Goal: Task Accomplishment & Management: Manage account settings

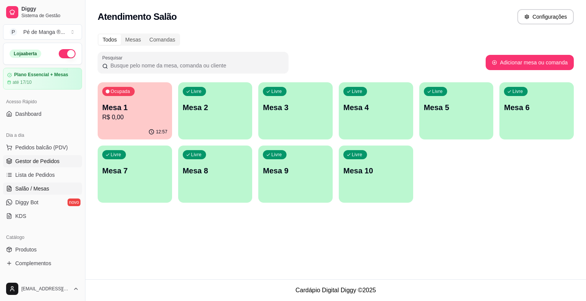
click at [58, 162] on link "Gestor de Pedidos" at bounding box center [42, 161] width 79 height 12
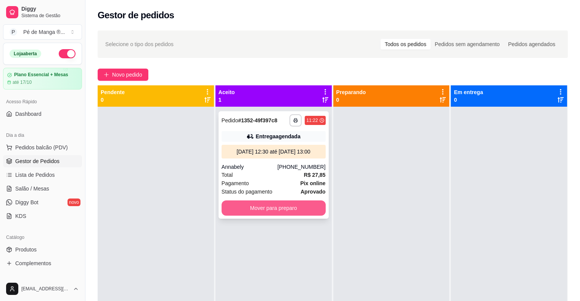
click at [283, 210] on button "Mover para preparo" at bounding box center [274, 208] width 104 height 15
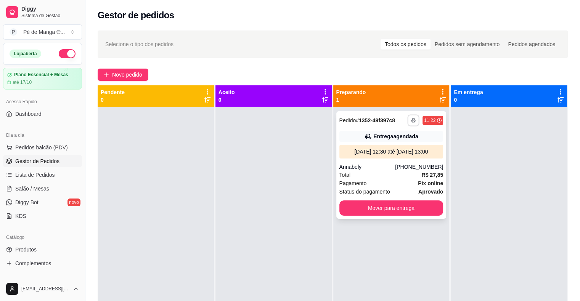
click at [412, 121] on rect "button" at bounding box center [413, 122] width 2 height 2
click at [382, 150] on button "IMPRESSORA" at bounding box center [388, 147] width 53 height 12
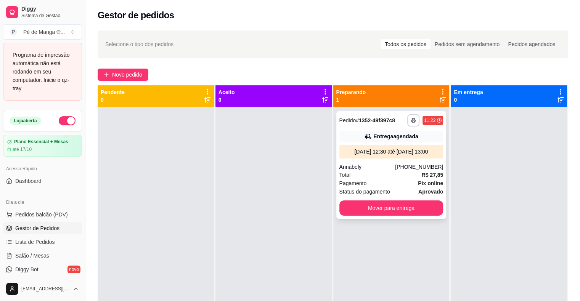
click at [394, 172] on div "Total R$ 27,85" at bounding box center [391, 175] width 104 height 8
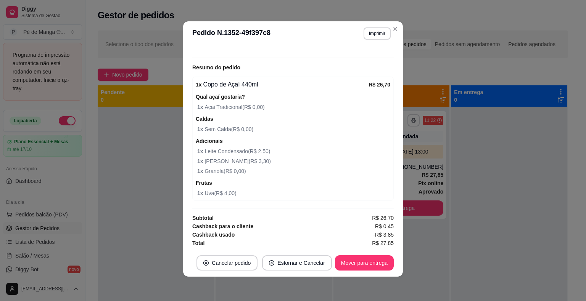
scroll to position [12, 0]
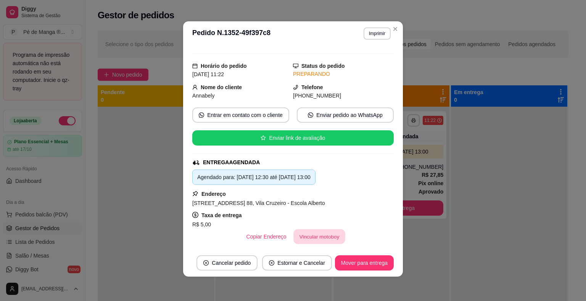
click at [315, 239] on button "Vincular motoboy" at bounding box center [319, 237] width 52 height 15
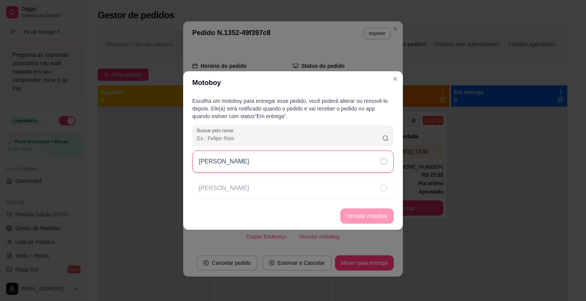
click at [310, 159] on div "[PERSON_NAME]" at bounding box center [292, 162] width 201 height 22
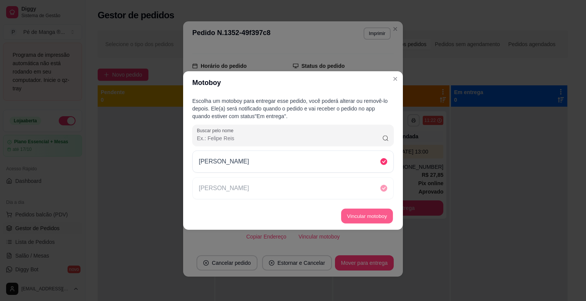
click at [352, 210] on button "Vincular motoboy" at bounding box center [367, 216] width 52 height 15
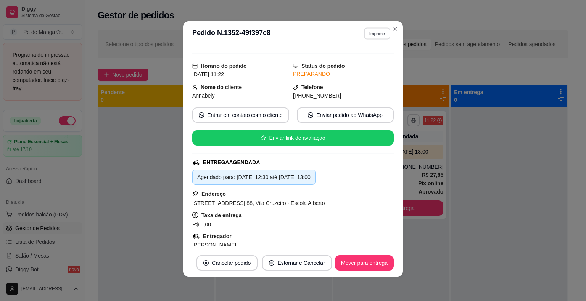
click at [376, 34] on button "Imprimir" at bounding box center [377, 33] width 26 height 12
click at [358, 64] on button "IMPRESSORA" at bounding box center [360, 60] width 55 height 12
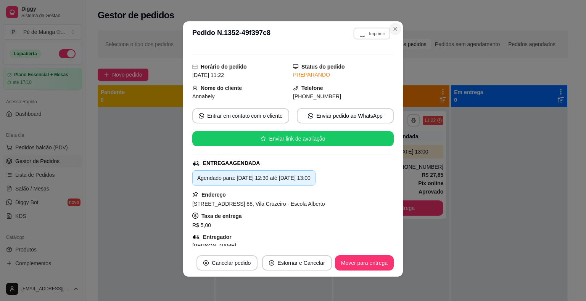
click at [395, 29] on icon "Close" at bounding box center [395, 29] width 6 height 6
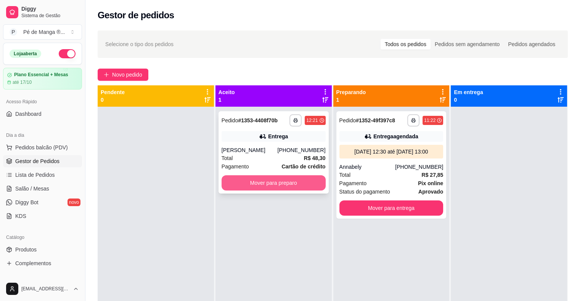
click at [307, 185] on button "Mover para preparo" at bounding box center [274, 182] width 104 height 15
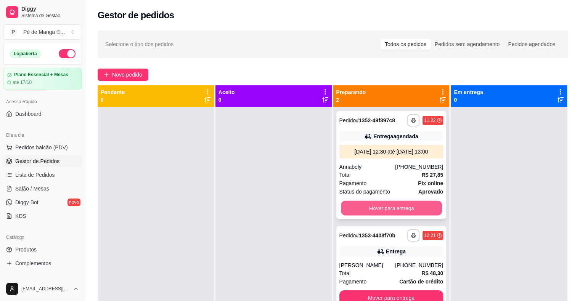
click at [391, 206] on button "Mover para entrega" at bounding box center [391, 208] width 101 height 15
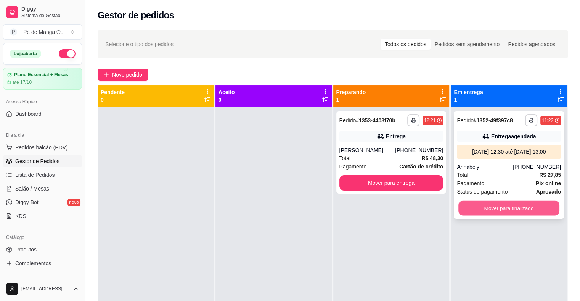
click at [495, 203] on button "Mover para finalizado" at bounding box center [508, 208] width 101 height 15
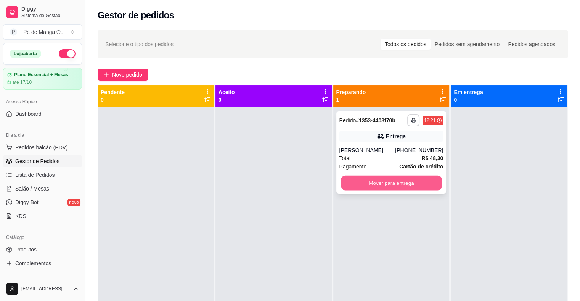
click at [424, 182] on button "Mover para entrega" at bounding box center [391, 183] width 101 height 15
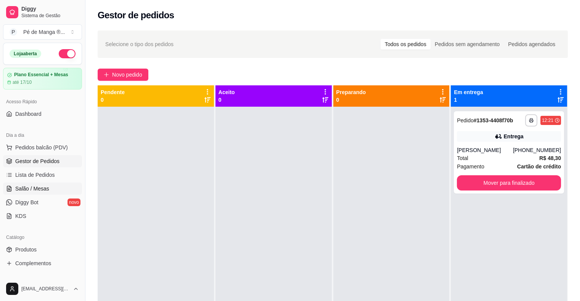
click at [51, 185] on link "Salão / Mesas" at bounding box center [42, 189] width 79 height 12
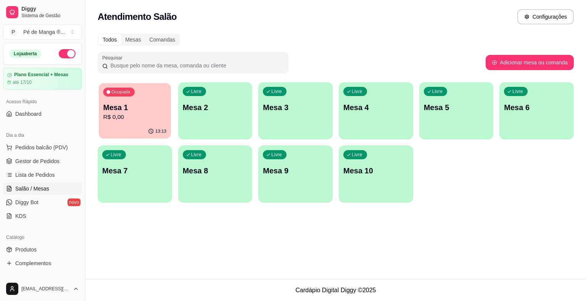
click at [149, 125] on div "13:13" at bounding box center [135, 131] width 72 height 14
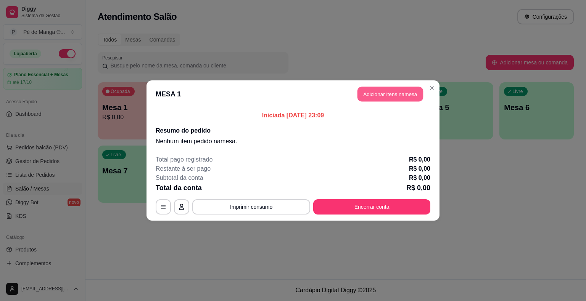
click at [391, 92] on button "Adicionar itens na mesa" at bounding box center [390, 94] width 66 height 15
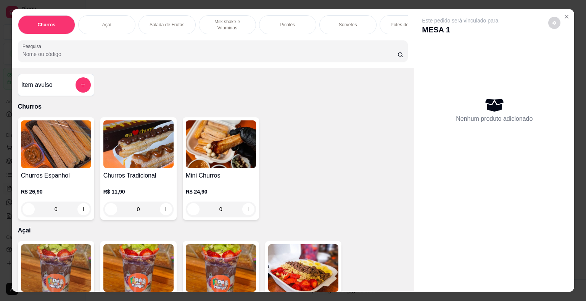
click at [117, 20] on div "Açaí" at bounding box center [106, 24] width 57 height 19
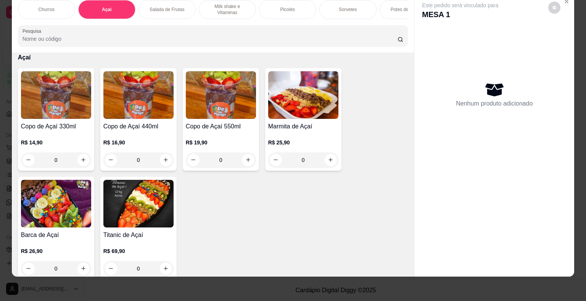
click at [149, 131] on div "R$ 16,90 0" at bounding box center [138, 149] width 70 height 37
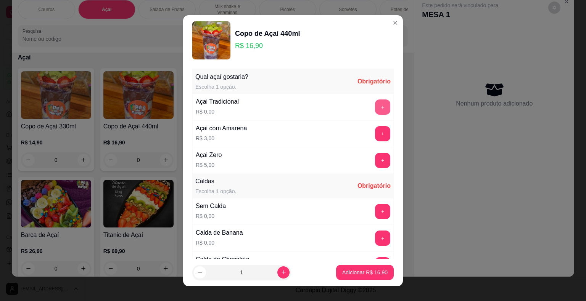
click at [375, 104] on button "+" at bounding box center [382, 107] width 15 height 15
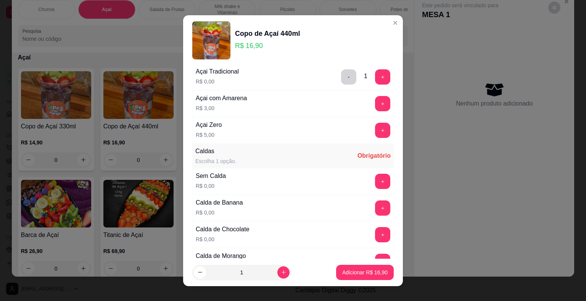
scroll to position [76, 0]
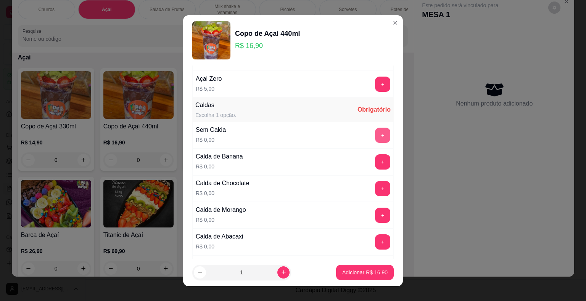
click at [375, 135] on button "+" at bounding box center [382, 135] width 15 height 15
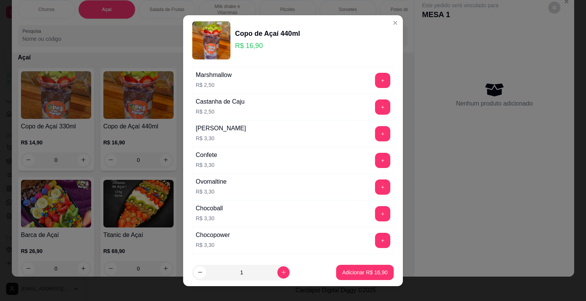
scroll to position [686, 0]
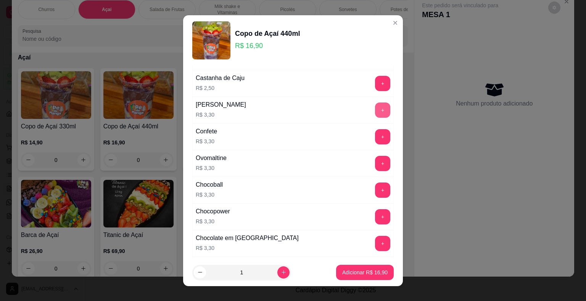
click at [375, 107] on button "+" at bounding box center [382, 110] width 15 height 15
click at [375, 159] on button "+" at bounding box center [382, 163] width 15 height 15
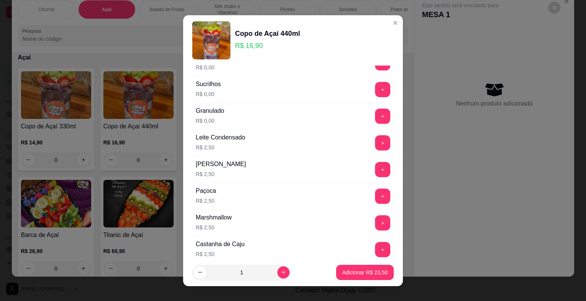
scroll to position [496, 0]
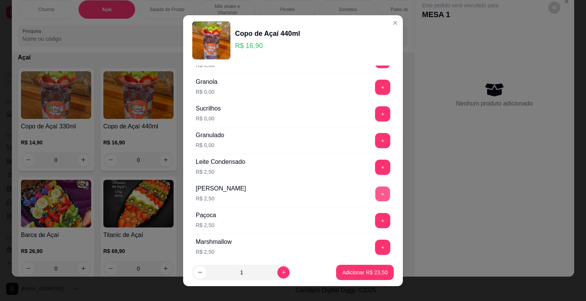
click at [375, 189] on button "+" at bounding box center [382, 193] width 15 height 15
click at [375, 82] on button "+" at bounding box center [382, 87] width 15 height 15
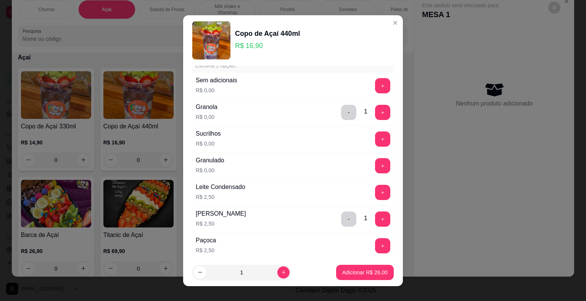
scroll to position [457, 0]
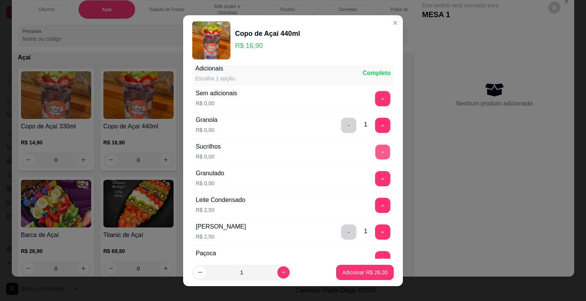
click at [375, 151] on button "+" at bounding box center [382, 151] width 15 height 15
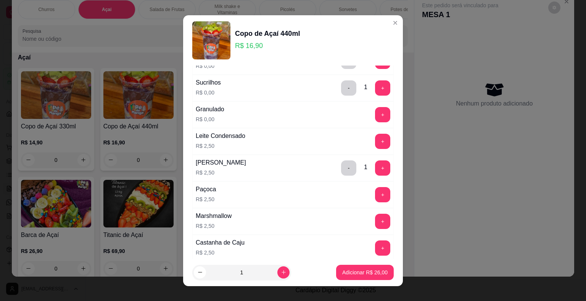
scroll to position [534, 0]
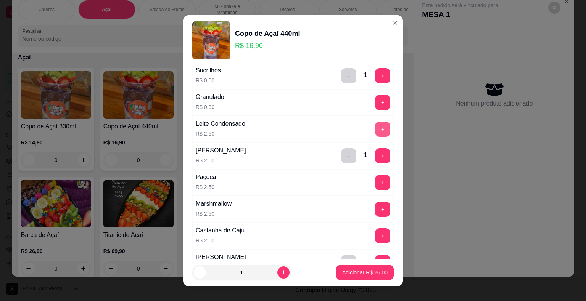
click at [375, 126] on button "+" at bounding box center [382, 129] width 15 height 15
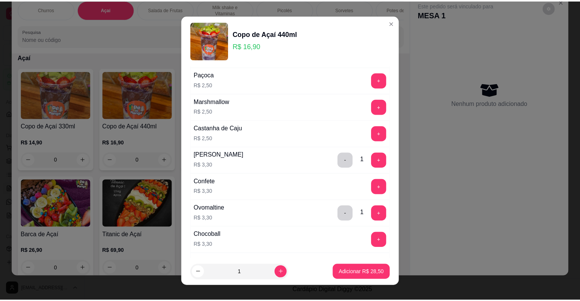
scroll to position [648, 0]
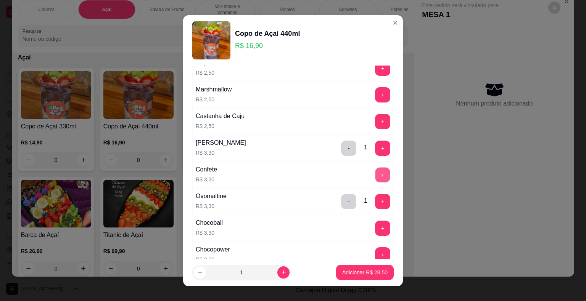
click at [375, 173] on button "+" at bounding box center [382, 174] width 15 height 15
click at [357, 272] on p "Adicionar R$ 31,80" at bounding box center [365, 272] width 44 height 7
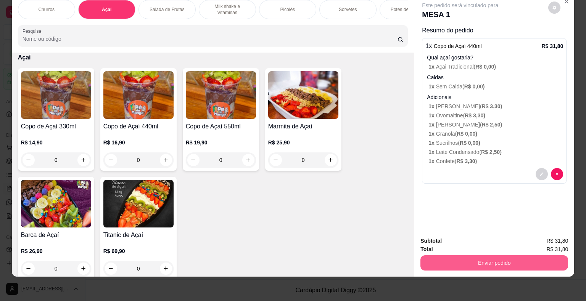
click at [436, 255] on button "Enviar pedido" at bounding box center [494, 262] width 148 height 15
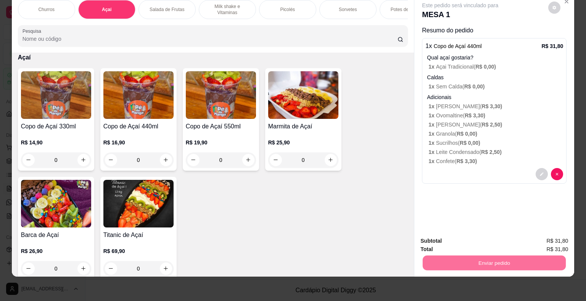
click at [540, 239] on button "Enviar pedido" at bounding box center [548, 238] width 42 height 14
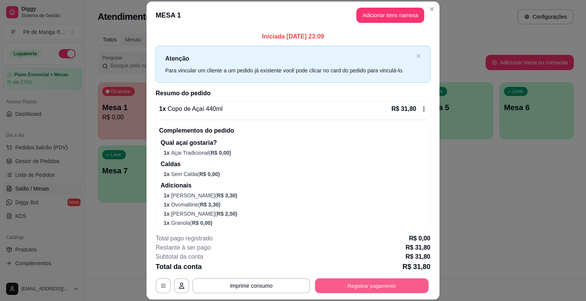
click at [330, 287] on button "Registrar pagamento" at bounding box center [372, 286] width 114 height 15
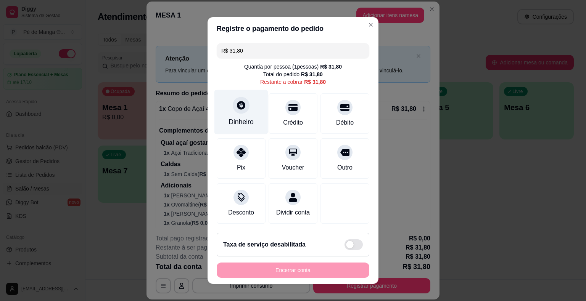
click at [244, 114] on div "Dinheiro" at bounding box center [241, 112] width 54 height 45
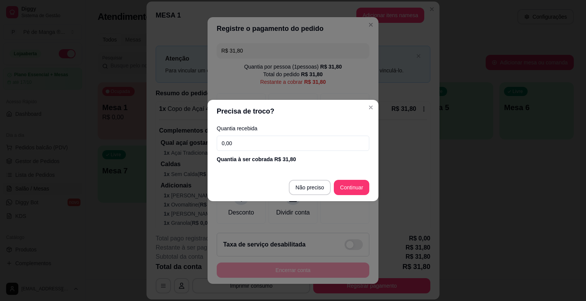
click at [260, 148] on input "0,00" at bounding box center [293, 143] width 152 height 15
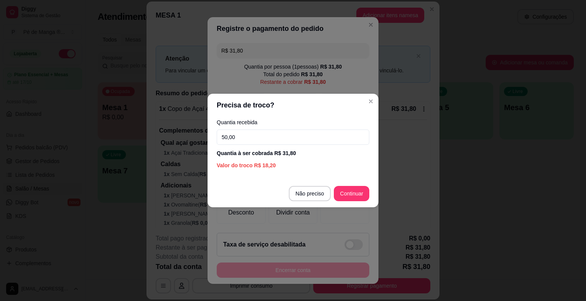
type input "50,00"
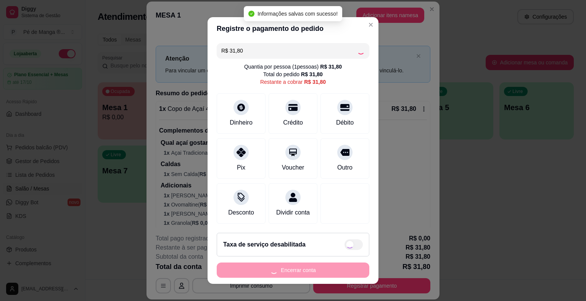
type input "R$ 0,00"
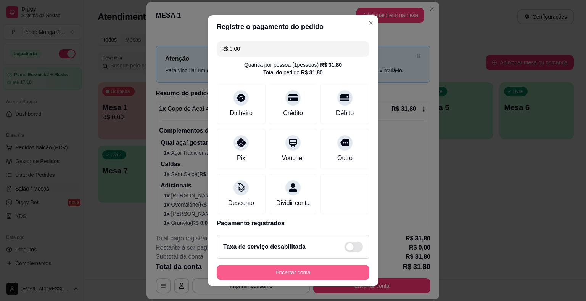
click at [305, 272] on button "Encerrar conta" at bounding box center [293, 272] width 152 height 15
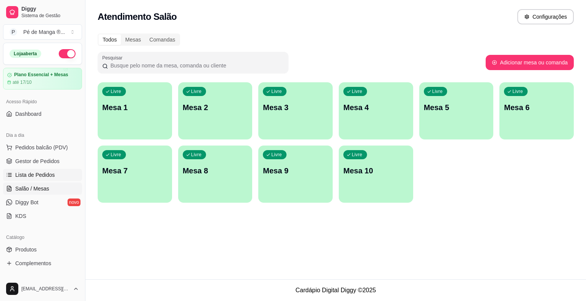
click at [62, 172] on link "Lista de Pedidos" at bounding box center [42, 175] width 79 height 12
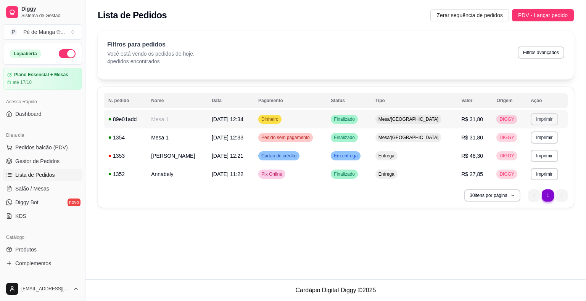
click at [534, 116] on button "Imprimir" at bounding box center [543, 119] width 27 height 12
click at [516, 147] on button "IMPRESSORA" at bounding box center [526, 146] width 53 height 12
click at [65, 162] on link "Gestor de Pedidos" at bounding box center [42, 161] width 79 height 12
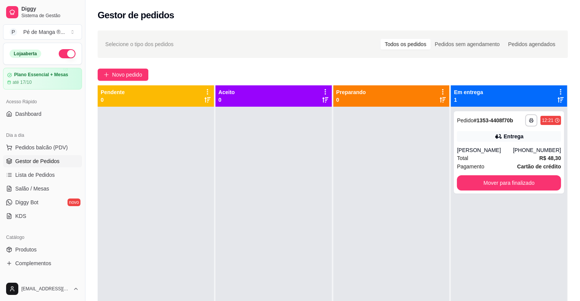
drag, startPoint x: 65, startPoint y: 162, endPoint x: 528, endPoint y: 101, distance: 467.5
click at [65, 162] on link "Gestor de Pedidos" at bounding box center [42, 161] width 79 height 12
click at [483, 189] on button "Mover para finalizado" at bounding box center [508, 183] width 101 height 15
